Goal: Task Accomplishment & Management: Use online tool/utility

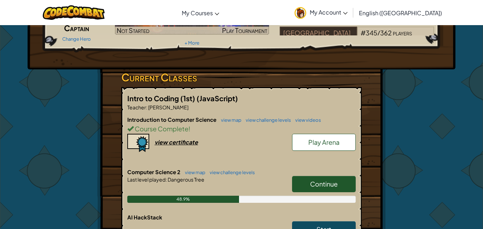
scroll to position [99, 0]
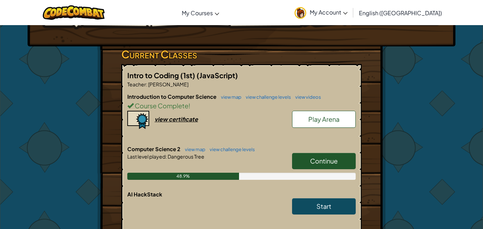
click at [338, 163] on link "Continue" at bounding box center [324, 161] width 64 height 16
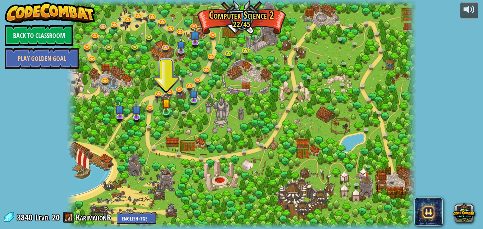
click at [165, 110] on img at bounding box center [166, 102] width 8 height 19
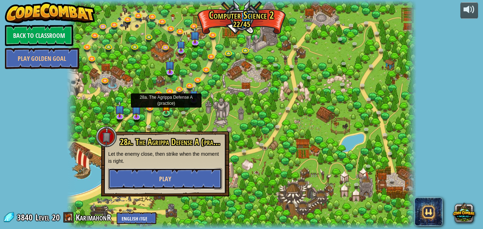
click at [129, 175] on button "Play" at bounding box center [165, 178] width 114 height 21
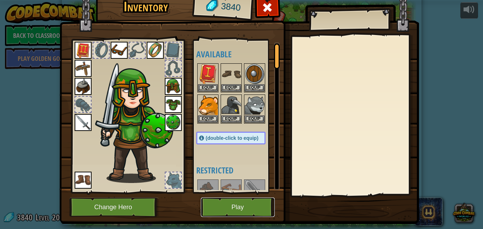
click at [223, 212] on button "Play" at bounding box center [238, 206] width 74 height 19
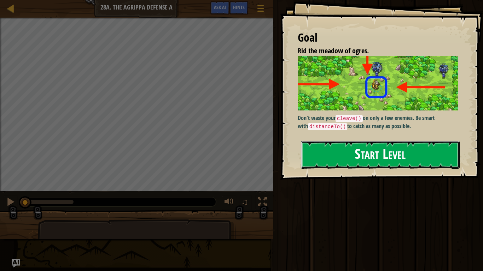
click at [416, 163] on button "Start Level" at bounding box center [380, 155] width 159 height 28
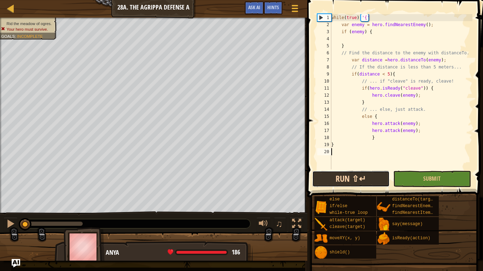
click at [353, 173] on button "Run ⇧↵" at bounding box center [350, 179] width 77 height 16
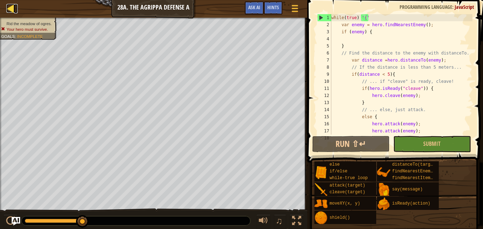
click at [11, 9] on div at bounding box center [10, 8] width 9 height 9
